Goal: Complete application form

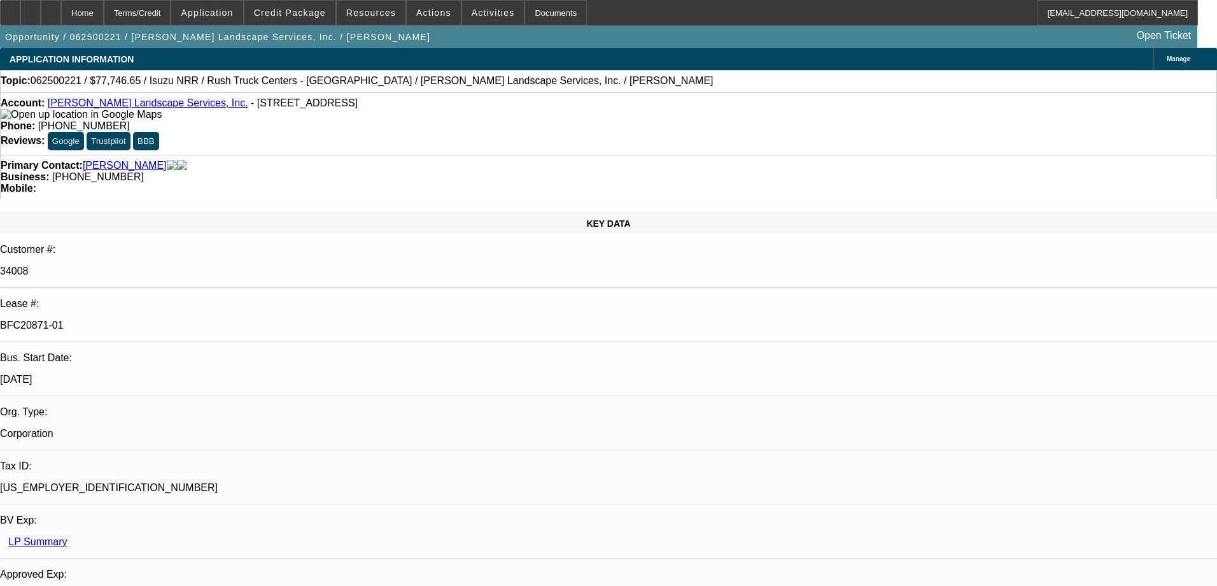
select select "0"
select select "3"
select select "0"
select select "6"
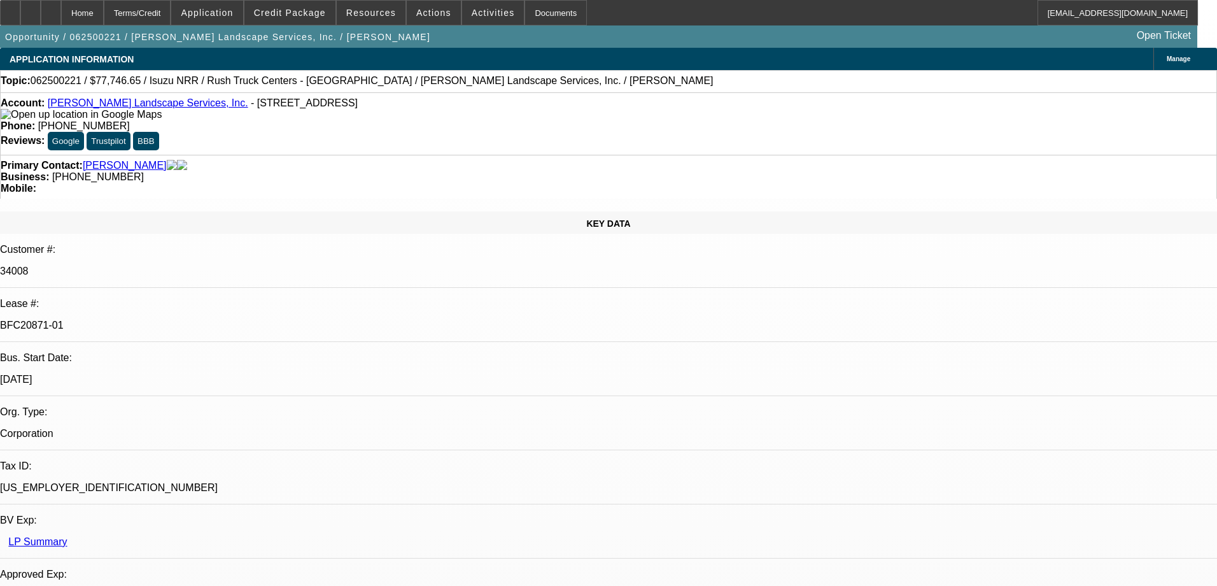
select select "0"
select select "3"
select select "0"
select select "6"
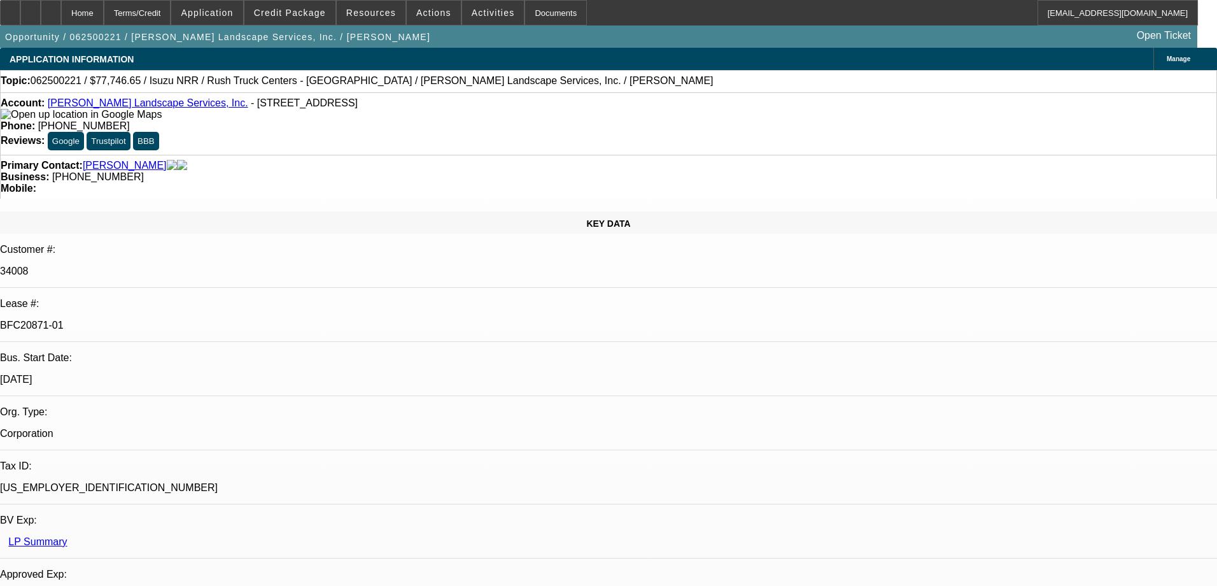
select select "0"
select select "3"
select select "0"
select select "6"
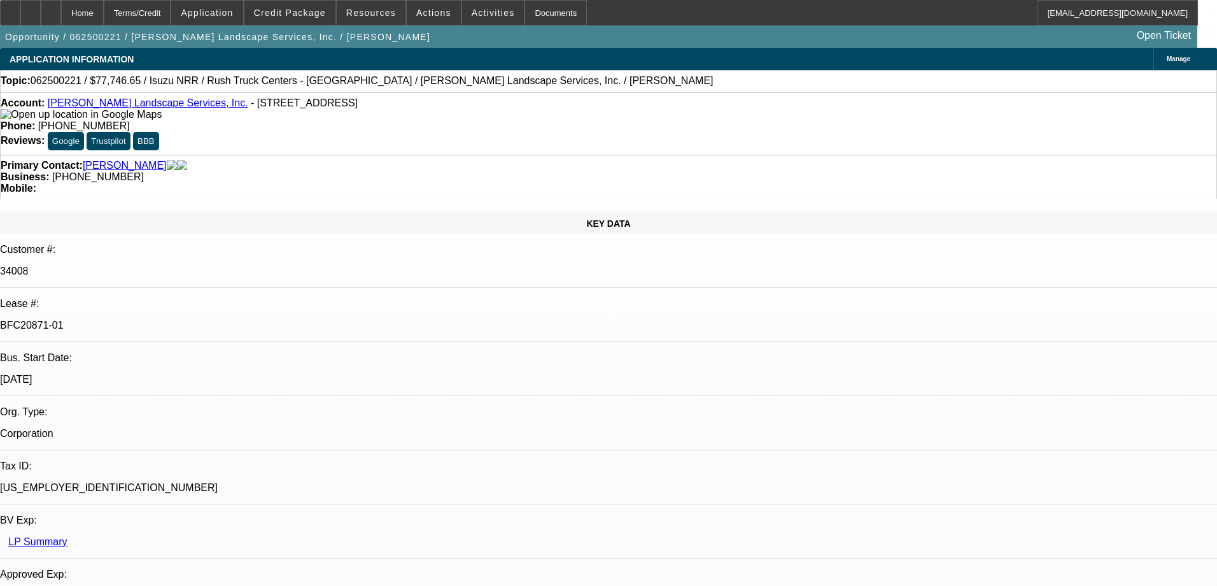
select select "0"
select select "3"
select select "0.1"
select select "4"
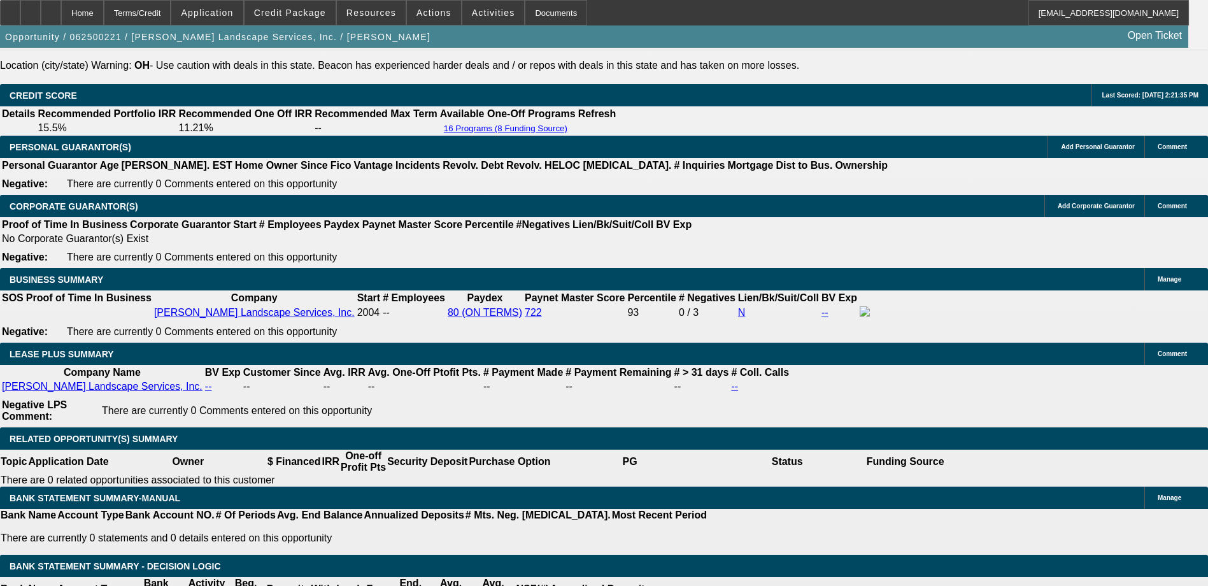
scroll to position [2101, 0]
